Goal: Find specific page/section: Find specific page/section

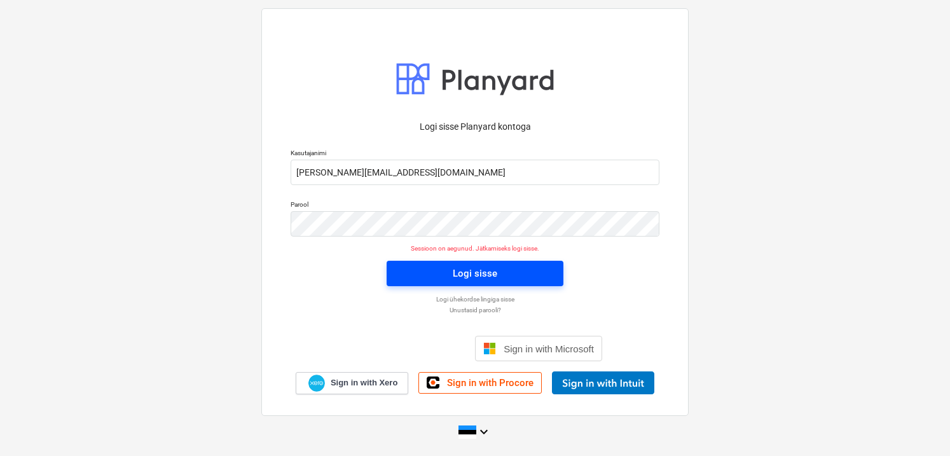
click at [401, 281] on button "Logi sisse" at bounding box center [475, 273] width 177 height 25
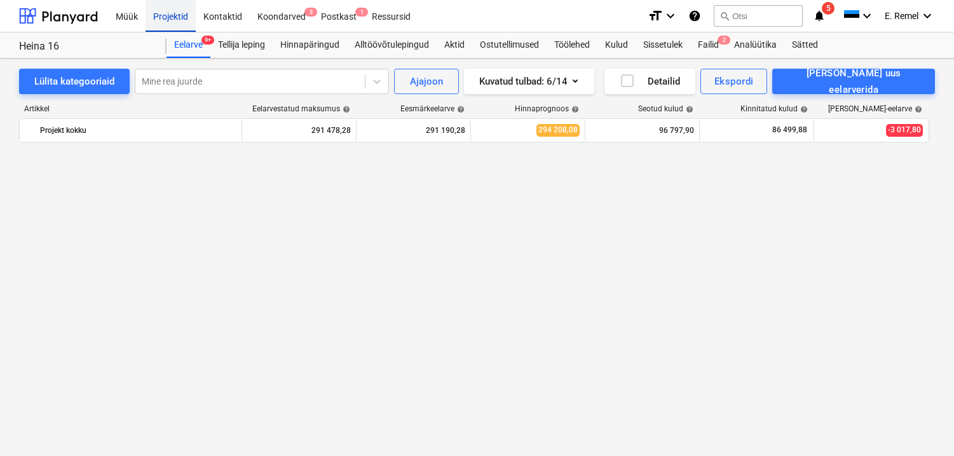
click at [173, 14] on div "Projektid" at bounding box center [171, 15] width 50 height 32
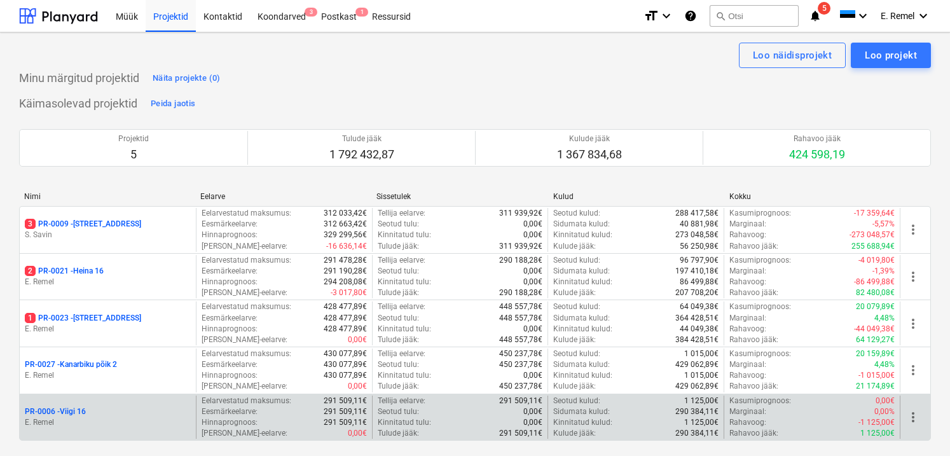
click at [113, 399] on div "PR-0006 - Viigi 16 E. Remel" at bounding box center [108, 418] width 176 height 44
click at [64, 417] on p "E. Remel" at bounding box center [108, 422] width 166 height 11
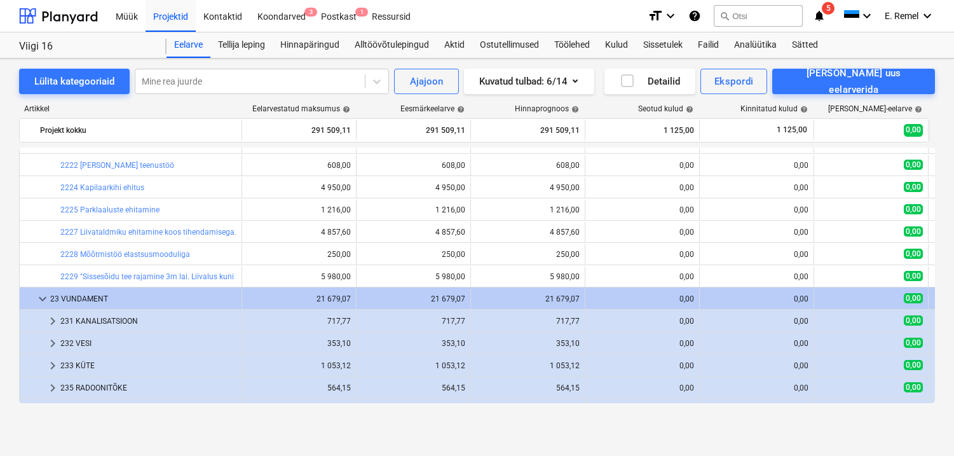
scroll to position [8, 0]
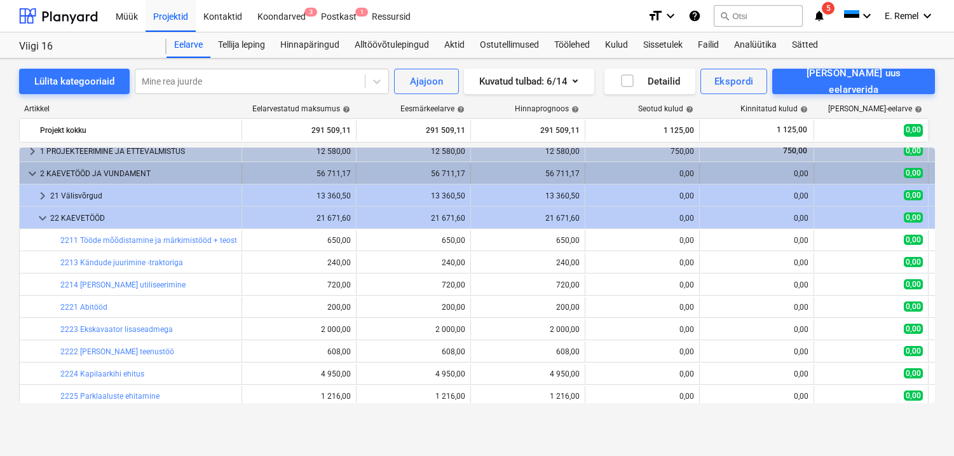
click at [29, 176] on span "keyboard_arrow_down" at bounding box center [32, 173] width 15 height 15
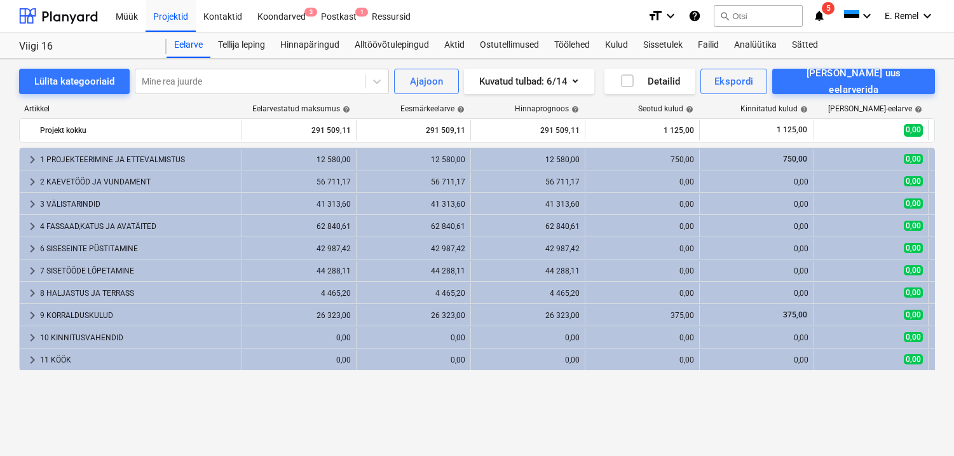
scroll to position [0, 0]
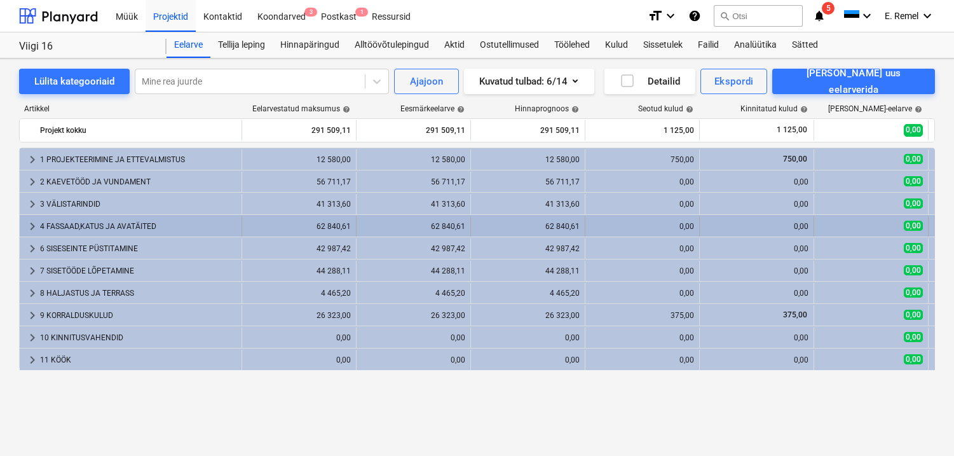
click at [56, 230] on div "4 FASSAAD,KATUS JA AVATÄITED" at bounding box center [138, 226] width 196 height 20
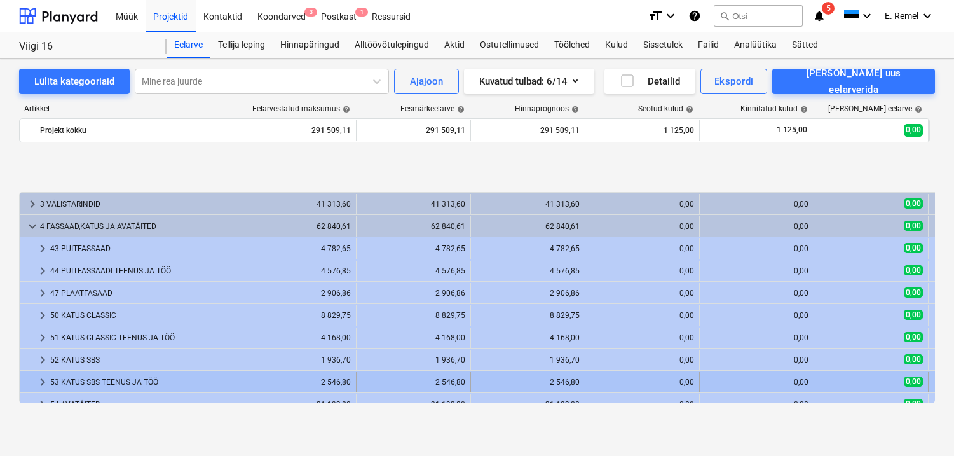
scroll to position [79, 0]
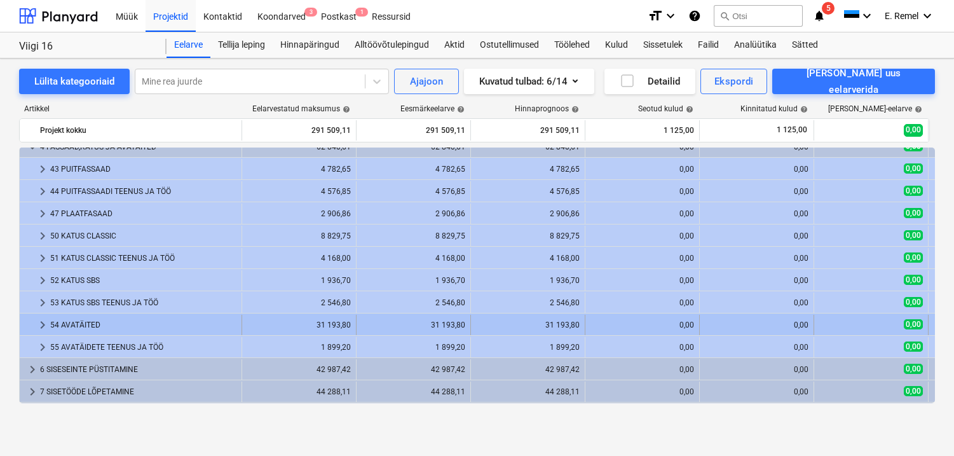
click at [81, 329] on div "54 AVATÄITED" at bounding box center [143, 325] width 186 height 20
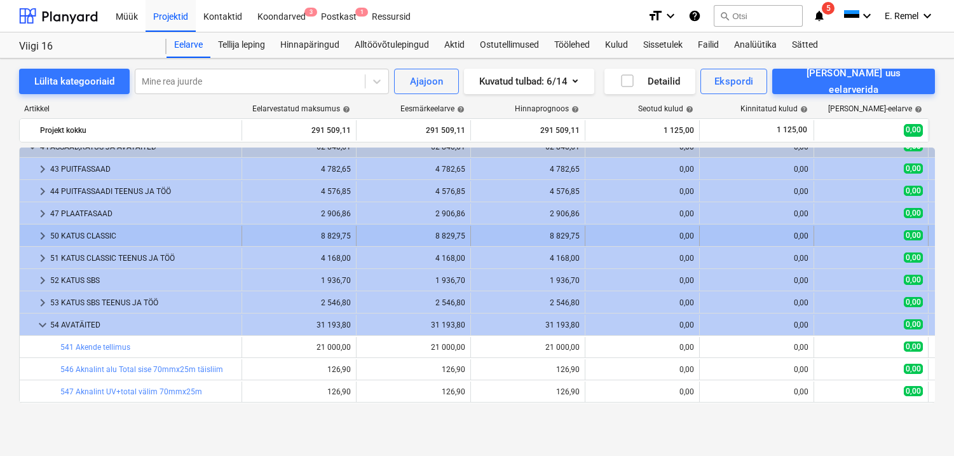
drag, startPoint x: 91, startPoint y: 268, endPoint x: 124, endPoint y: 235, distance: 47.2
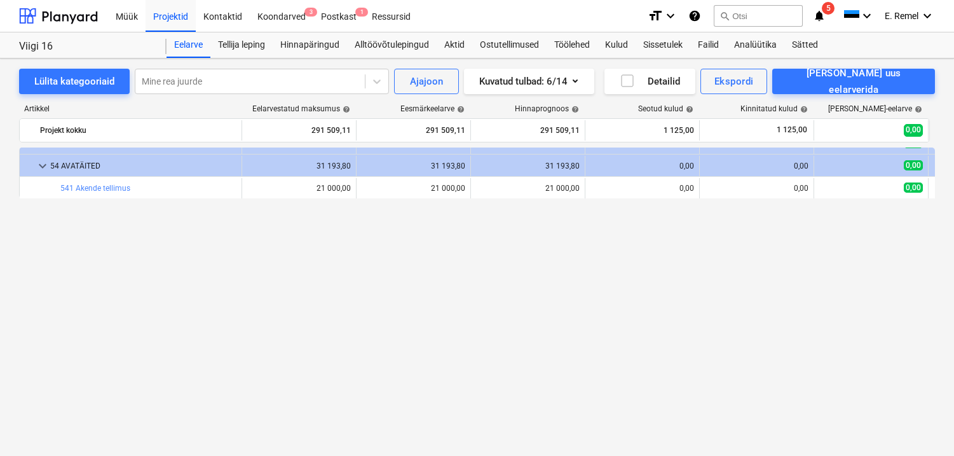
scroll to position [0, 0]
